Goal: Use online tool/utility: Utilize a website feature to perform a specific function

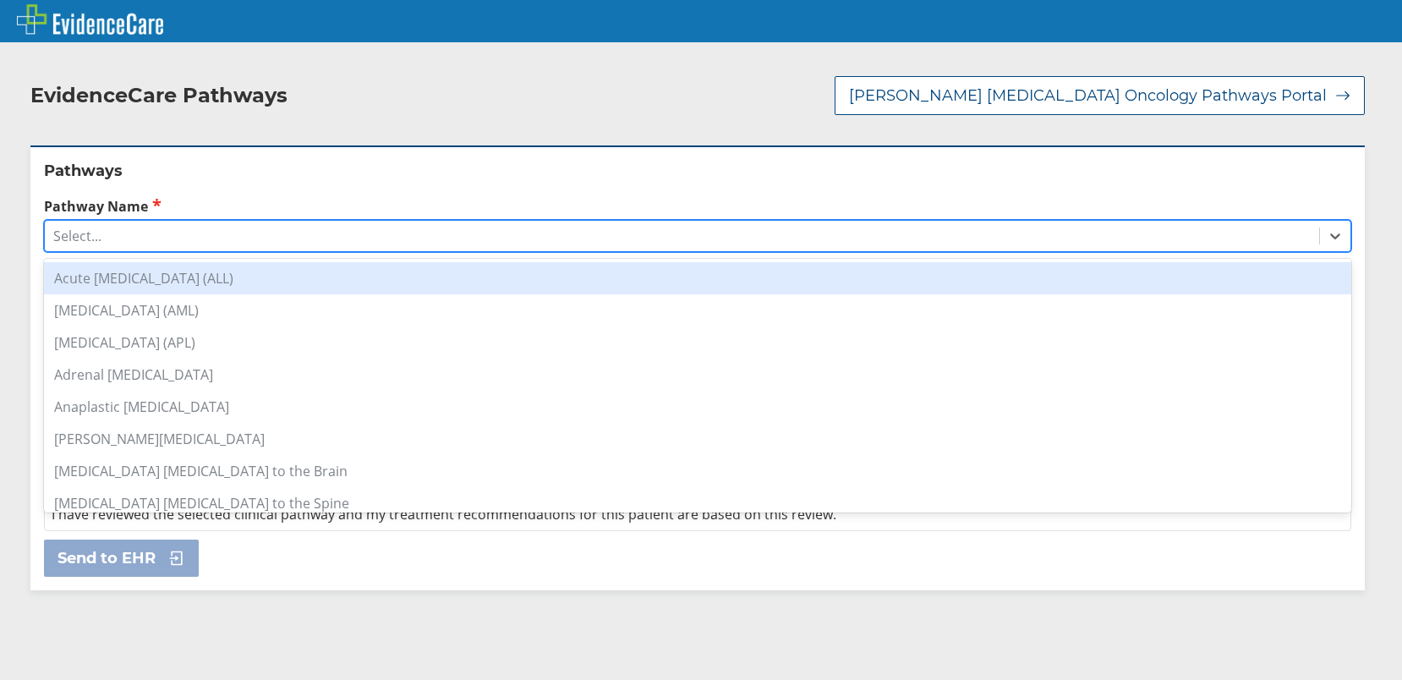
click at [368, 239] on div "Select..." at bounding box center [682, 236] width 1275 height 29
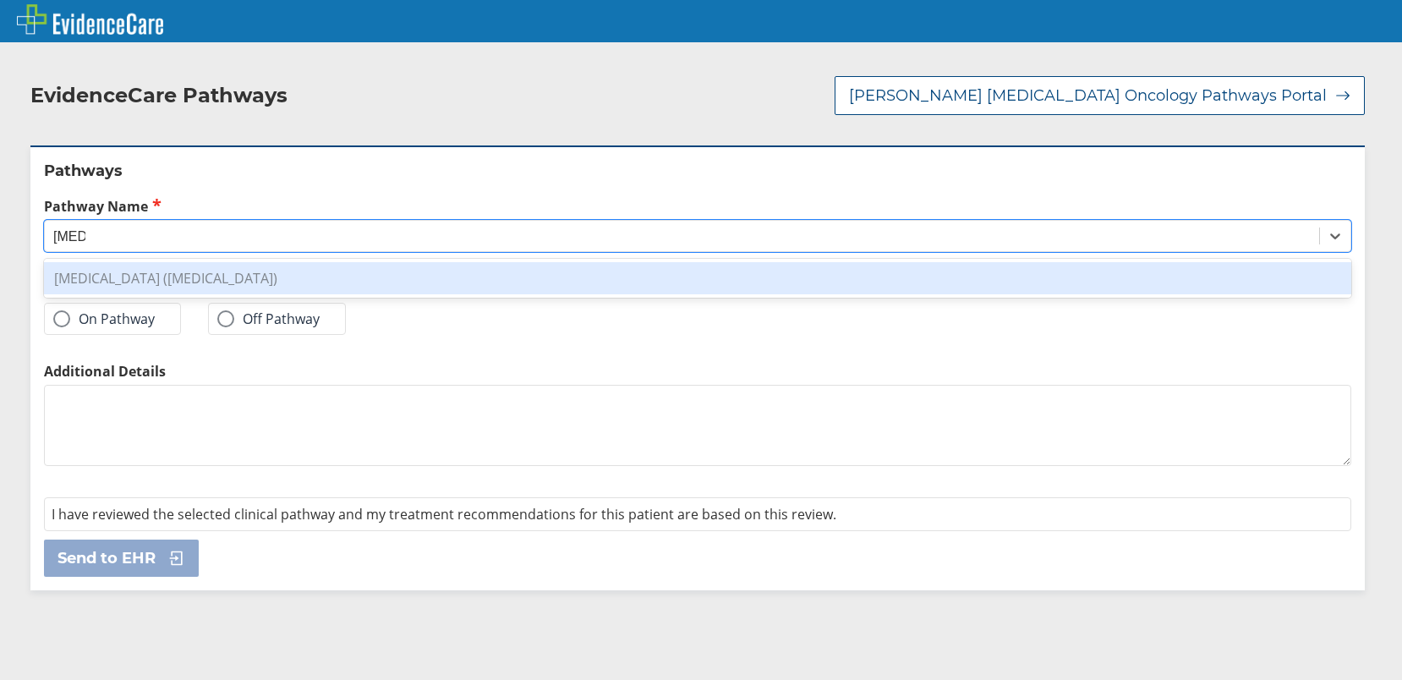
click at [308, 277] on div "[MEDICAL_DATA] ([MEDICAL_DATA])" at bounding box center [698, 278] width 1308 height 32
type input "[MEDICAL_DATA]"
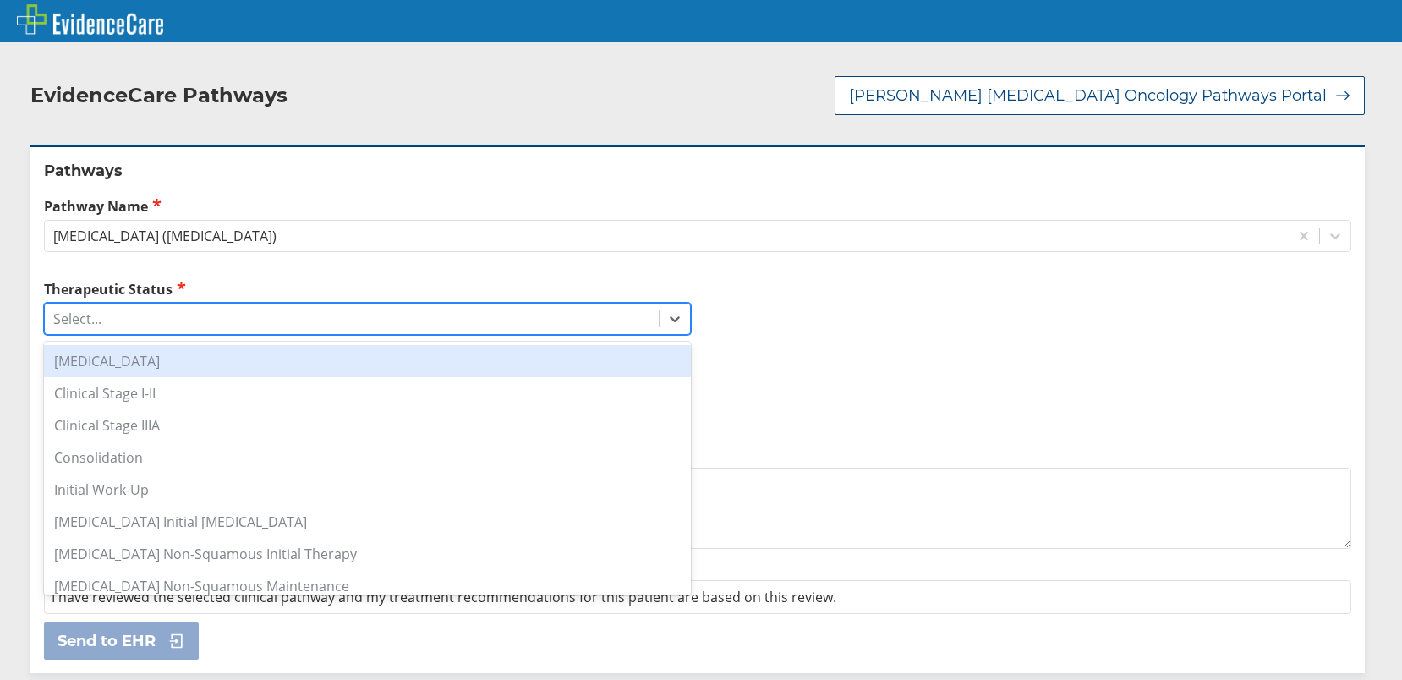
click at [294, 314] on div "Select..." at bounding box center [352, 318] width 614 height 29
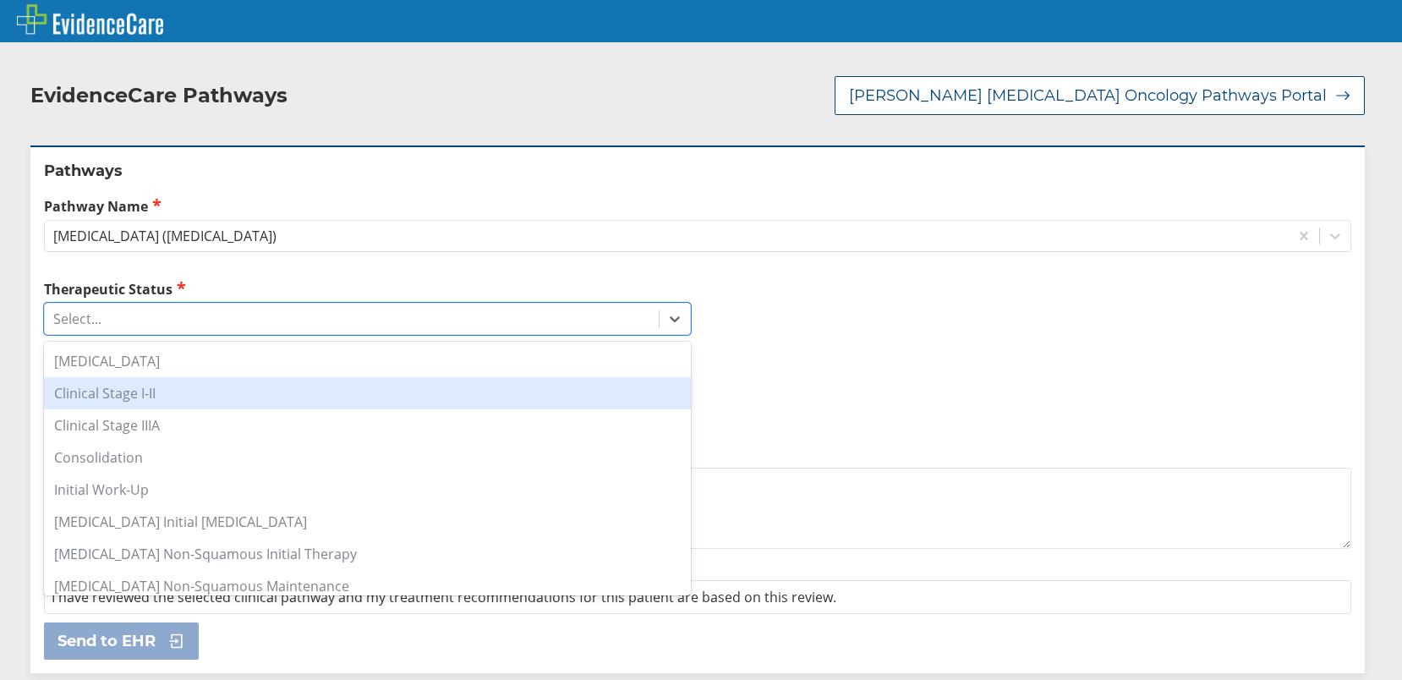
click at [257, 389] on div "Clinical Stage I-II" at bounding box center [367, 393] width 647 height 32
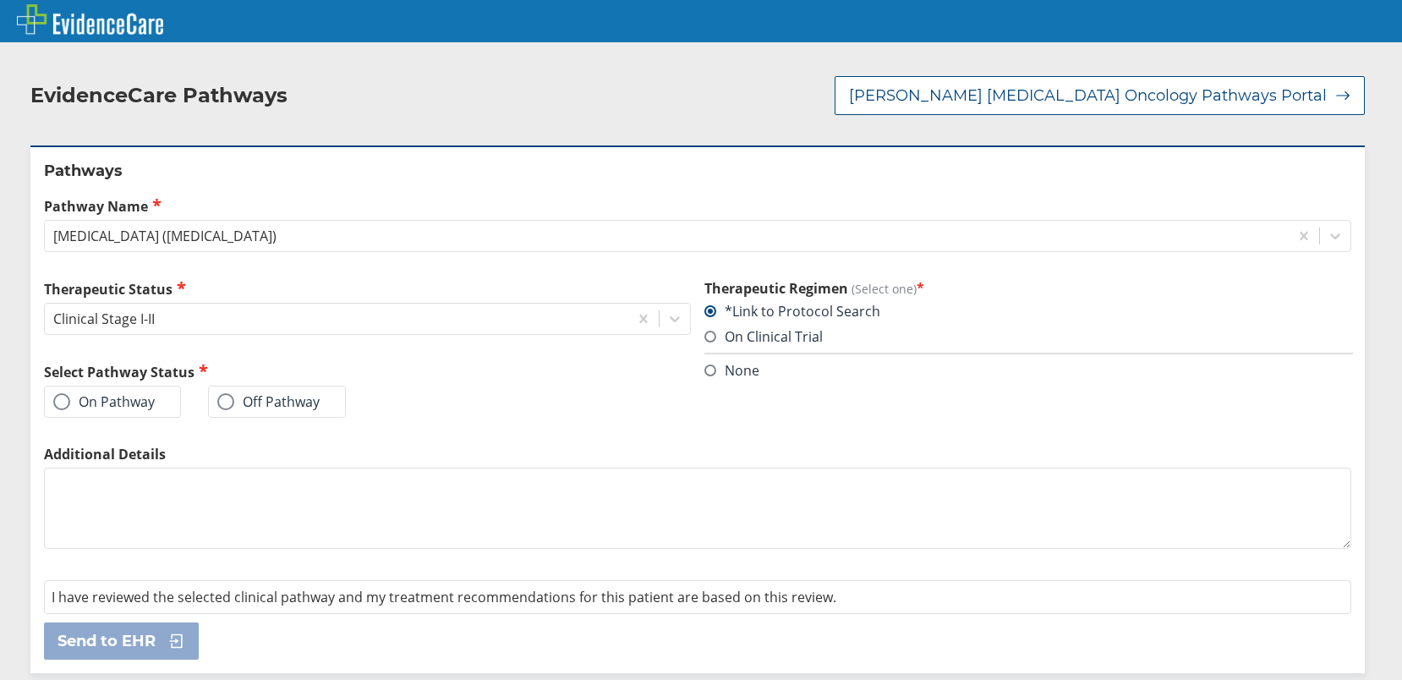
click at [66, 405] on span at bounding box center [61, 401] width 17 height 17
click at [0, 0] on input "On Pathway" at bounding box center [0, 0] width 0 height 0
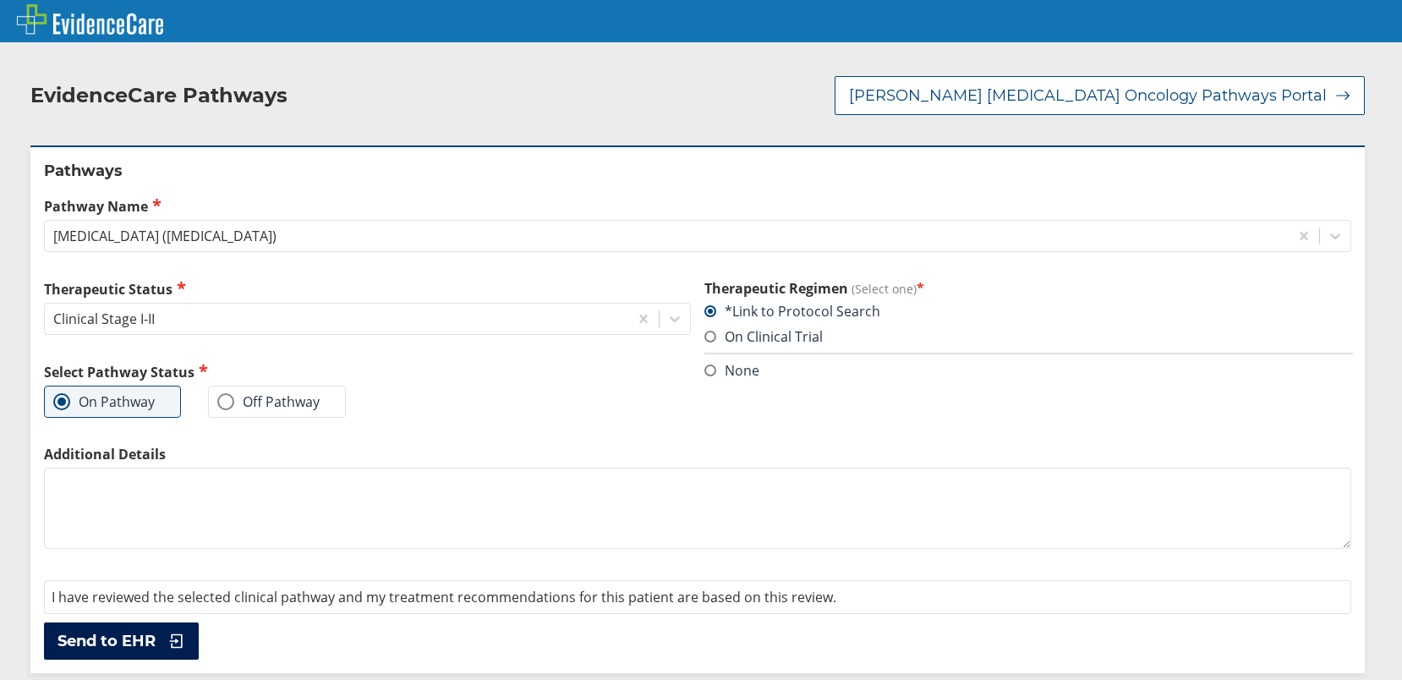
click at [129, 630] on button "Send to EHR" at bounding box center [121, 641] width 155 height 37
